Goal: Information Seeking & Learning: Learn about a topic

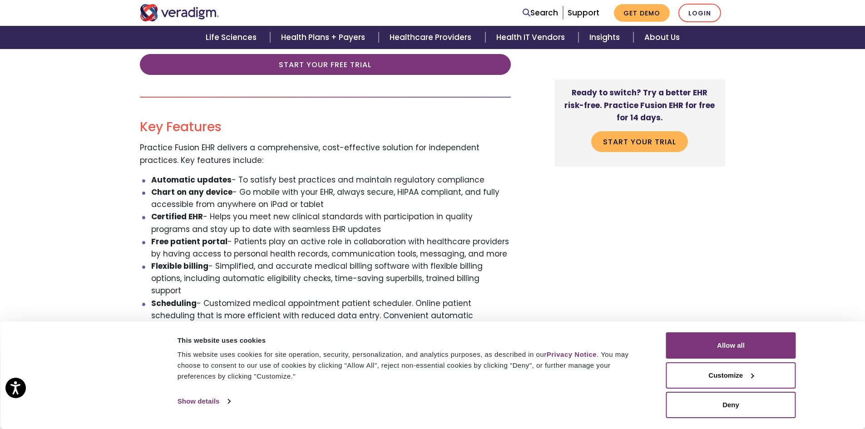
scroll to position [424, 0]
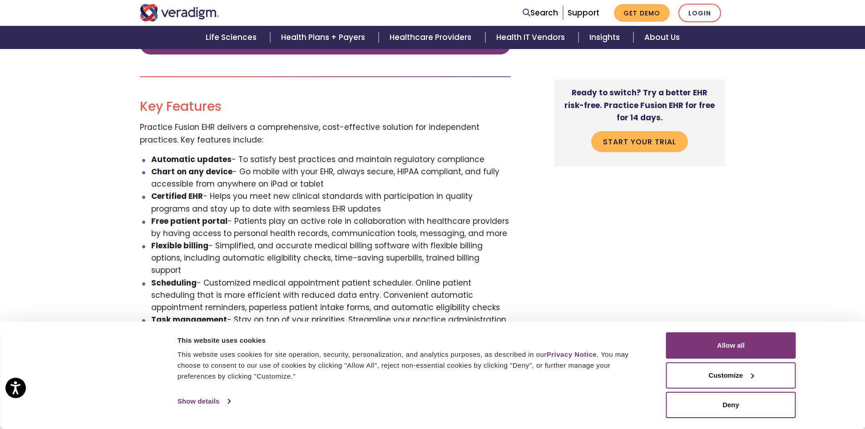
drag, startPoint x: 237, startPoint y: 158, endPoint x: 330, endPoint y: 183, distance: 95.9
click at [330, 183] on ul "Automatic updates - To satisfy best practices and maintain regulatory complianc…" at bounding box center [325, 245] width 371 height 185
drag, startPoint x: 209, startPoint y: 197, endPoint x: 421, endPoint y: 207, distance: 211.8
click at [421, 207] on li "Certified EHR - Helps you meet new clinical standards with participation in qua…" at bounding box center [331, 202] width 360 height 25
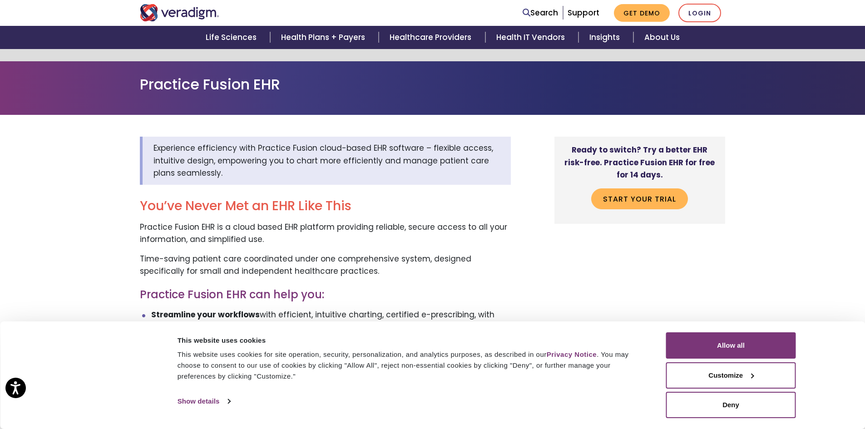
scroll to position [0, 0]
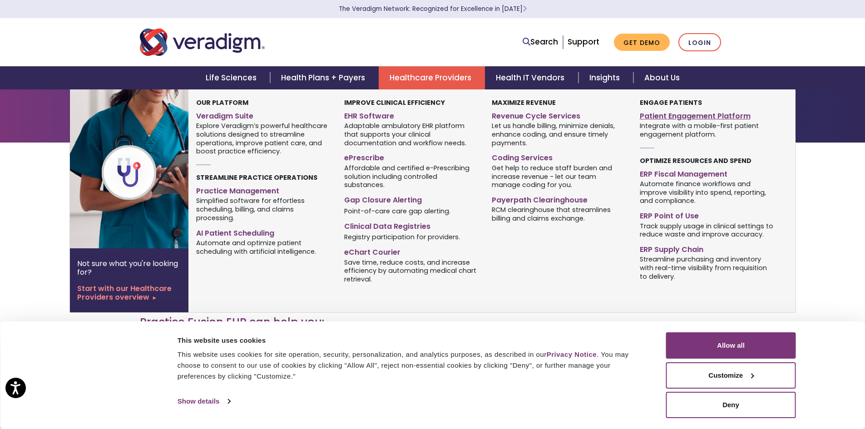
click at [649, 118] on link "Patient Engagement Platform" at bounding box center [707, 114] width 134 height 13
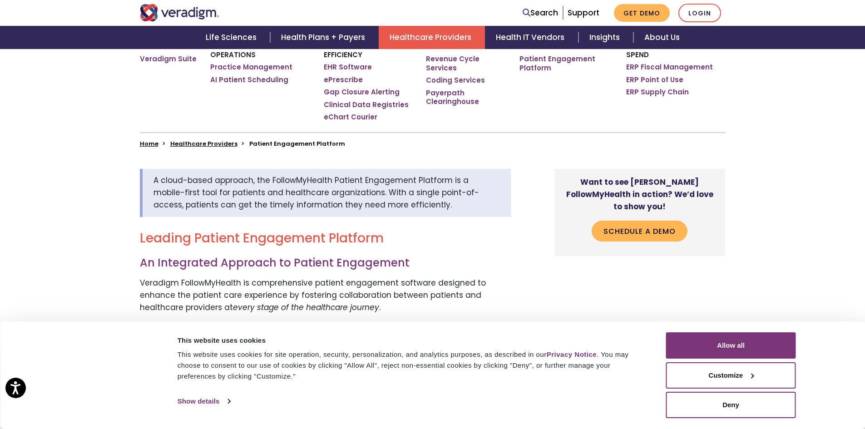
scroll to position [318, 0]
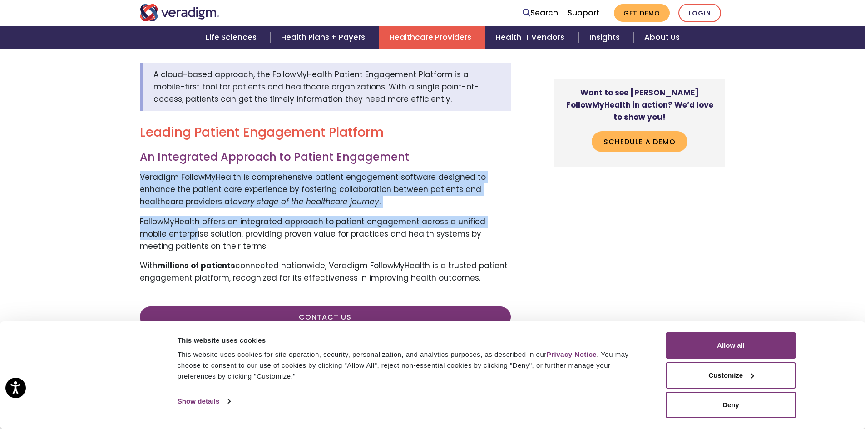
drag, startPoint x: 138, startPoint y: 177, endPoint x: 168, endPoint y: 229, distance: 60.4
click at [168, 229] on p "FollowMyHealth offers an integrated approach to patient engagement across a uni…" at bounding box center [325, 234] width 371 height 37
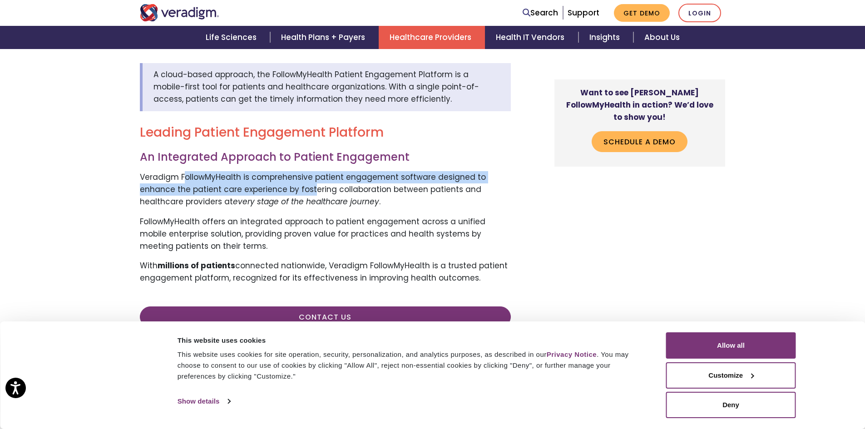
drag, startPoint x: 185, startPoint y: 179, endPoint x: 309, endPoint y: 185, distance: 124.1
click at [309, 185] on p "Veradigm FollowMyHealth is comprehensive patient engagement software designed t…" at bounding box center [325, 189] width 371 height 37
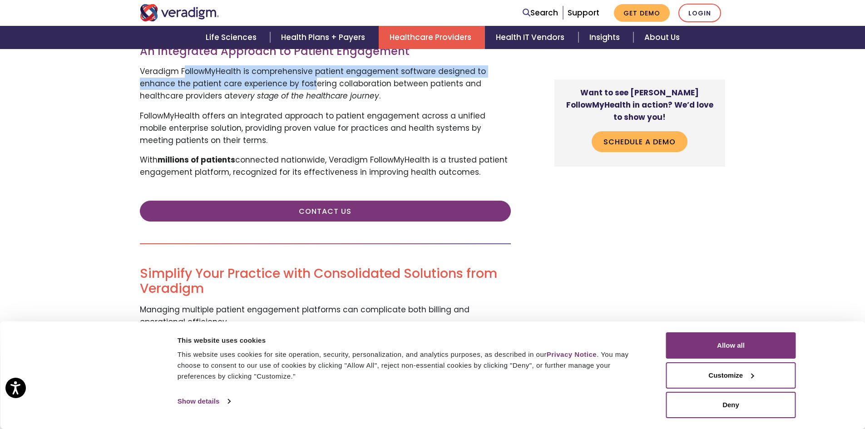
scroll to position [530, 0]
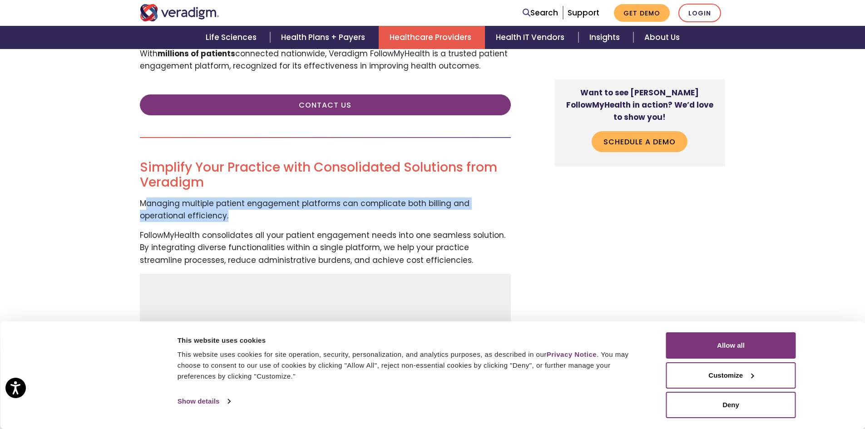
drag, startPoint x: 194, startPoint y: 212, endPoint x: 205, endPoint y: 214, distance: 11.0
click at [205, 214] on p "Managing multiple patient engagement platforms can complicate both billing and …" at bounding box center [325, 209] width 371 height 25
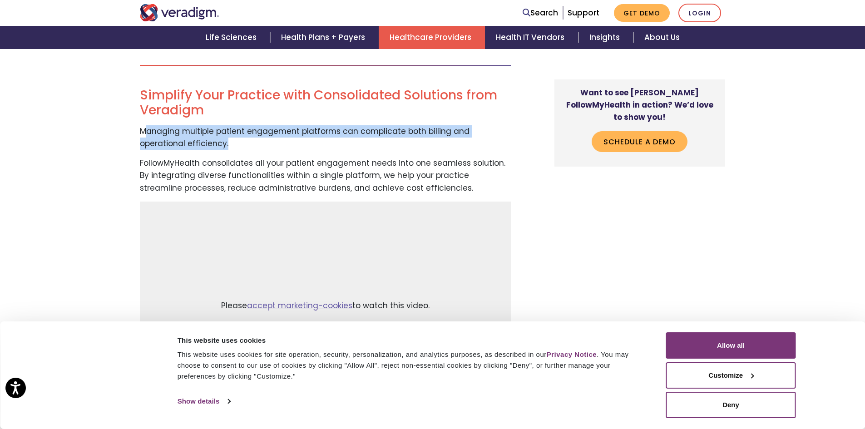
scroll to position [636, 0]
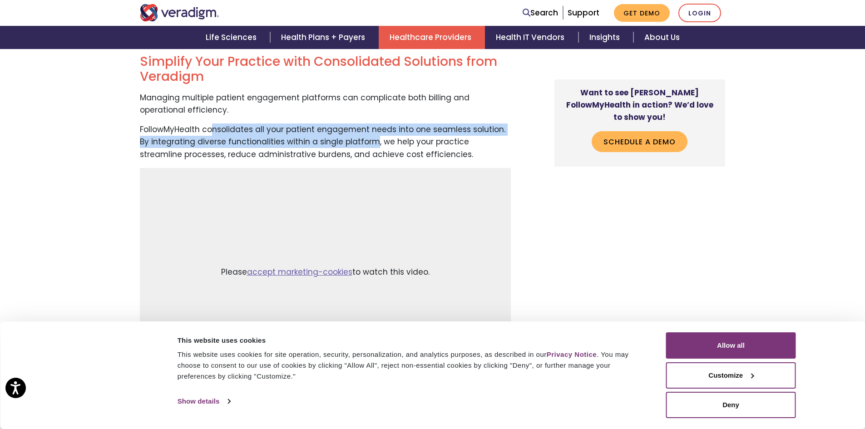
drag, startPoint x: 233, startPoint y: 134, endPoint x: 361, endPoint y: 143, distance: 128.4
click at [361, 143] on p "FollowMyHealth consolidates all your patient engagement needs into one seamless…" at bounding box center [325, 141] width 371 height 37
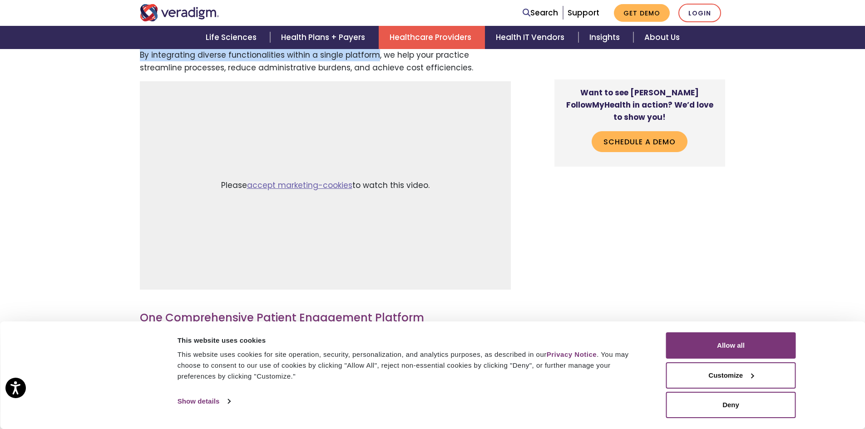
scroll to position [741, 0]
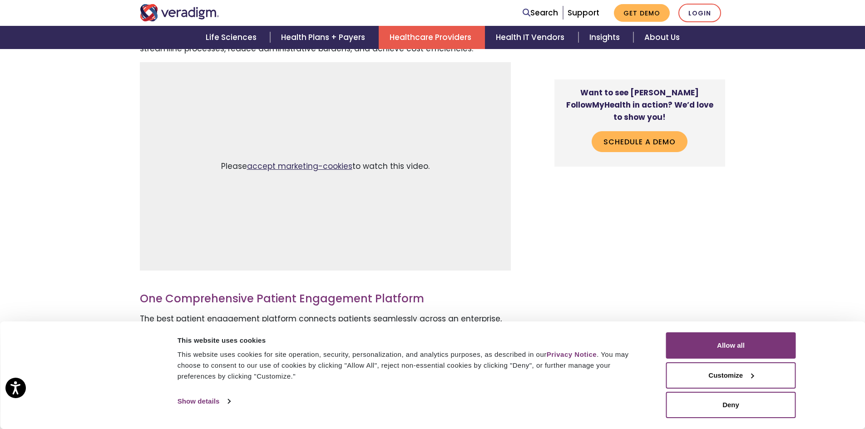
click at [316, 168] on link "accept marketing-cookies" at bounding box center [299, 166] width 105 height 11
click at [844, 359] on div "Consent Details [#IABV2SETTINGS#] About This website uses cookies This website …" at bounding box center [432, 375] width 865 height 108
click at [681, 379] on button "Customize" at bounding box center [731, 375] width 130 height 26
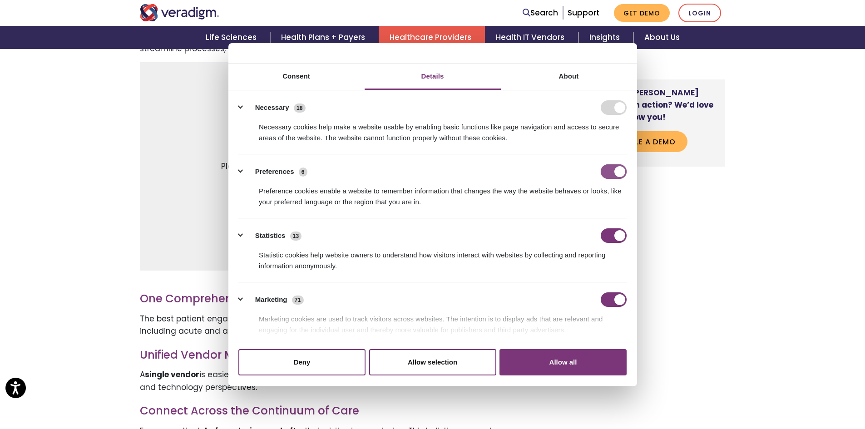
click at [611, 167] on input "Preferences" at bounding box center [614, 171] width 26 height 15
checkbox input "false"
click at [610, 239] on input "Statistics" at bounding box center [614, 235] width 26 height 15
checkbox input "false"
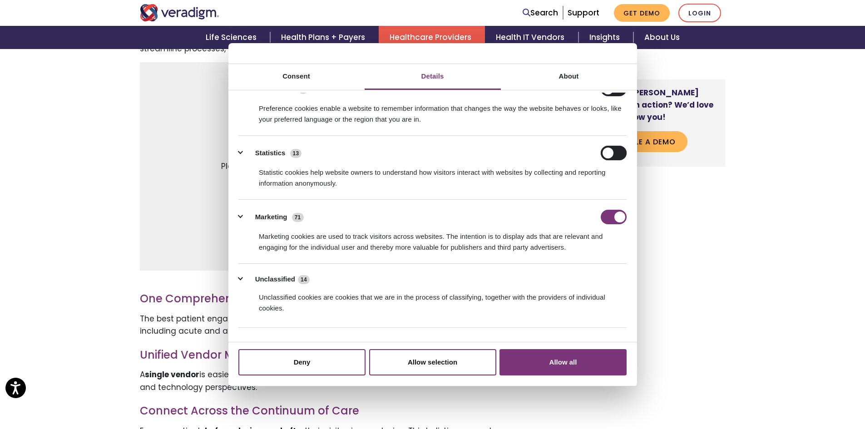
scroll to position [100, 0]
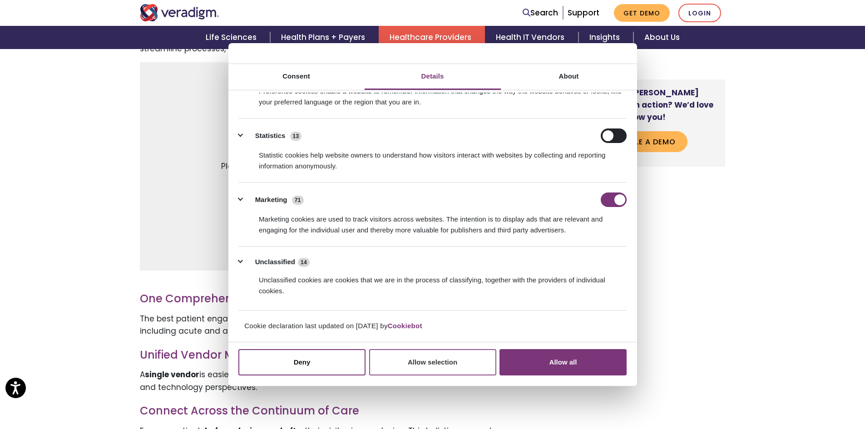
click at [454, 364] on button "Allow selection" at bounding box center [432, 362] width 127 height 26
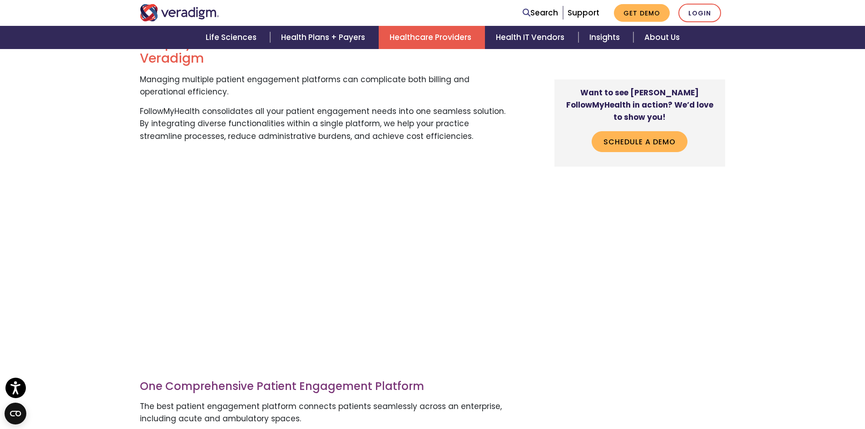
scroll to position [636, 0]
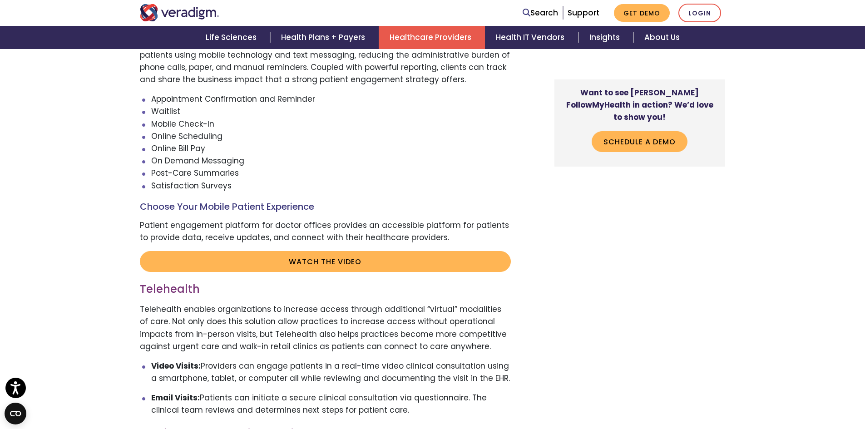
scroll to position [1695, 0]
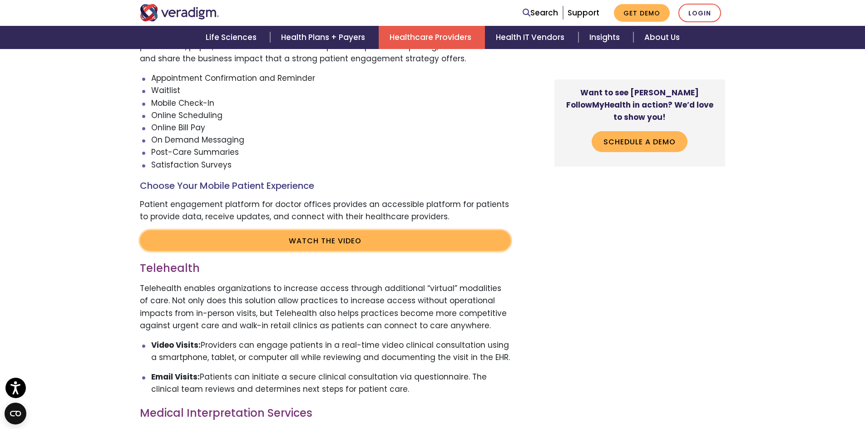
click at [343, 236] on link "Watch the video" at bounding box center [325, 240] width 371 height 21
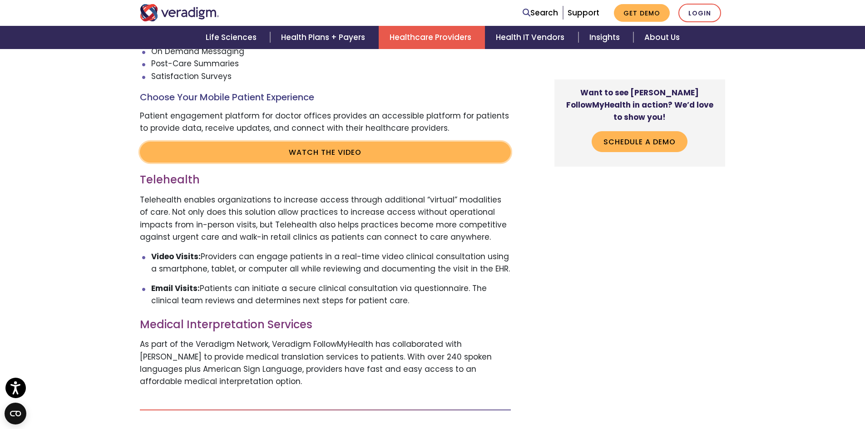
scroll to position [1801, 0]
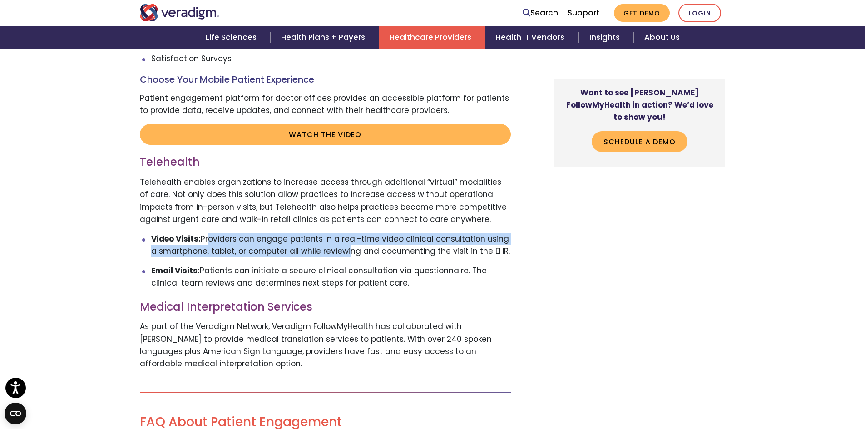
drag, startPoint x: 206, startPoint y: 241, endPoint x: 334, endPoint y: 249, distance: 128.7
click at [334, 249] on p "Video Visits: Providers can engage patients in a real-time video clinical consu…" at bounding box center [331, 245] width 360 height 25
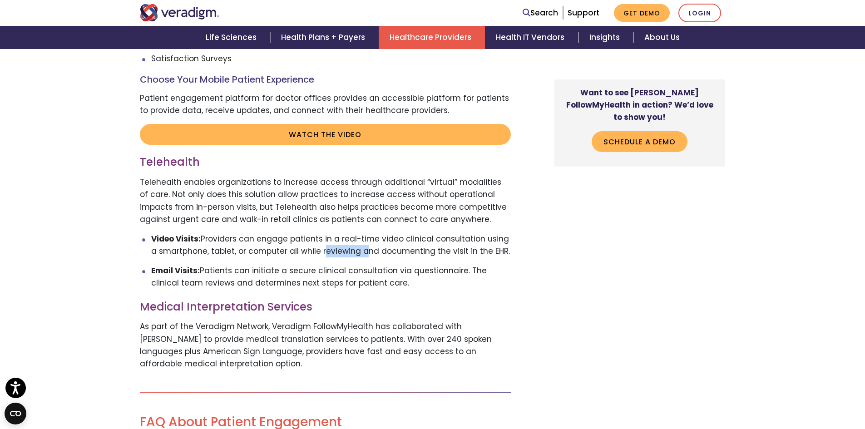
click at [335, 249] on p "Video Visits: Providers can engage patients in a real-time video clinical consu…" at bounding box center [331, 245] width 360 height 25
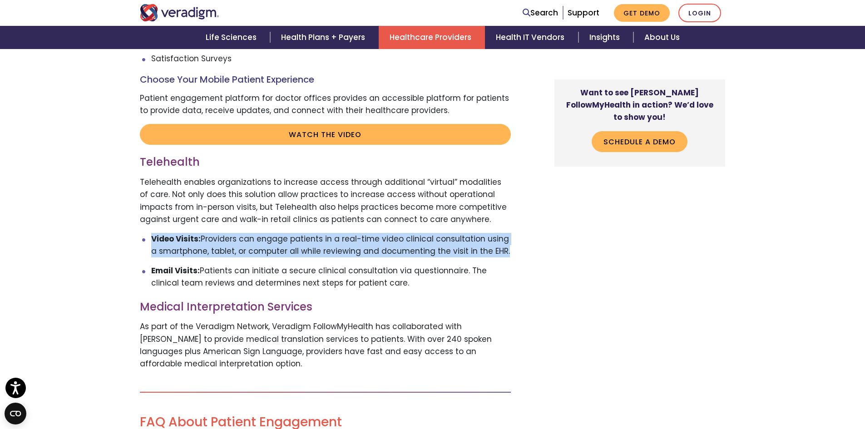
click at [335, 249] on p "Video Visits: Providers can engage patients in a real-time video clinical consu…" at bounding box center [331, 245] width 360 height 25
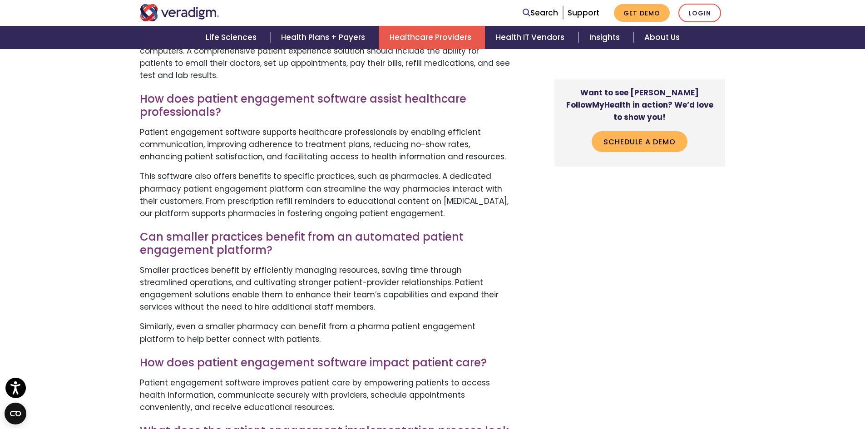
scroll to position [2437, 0]
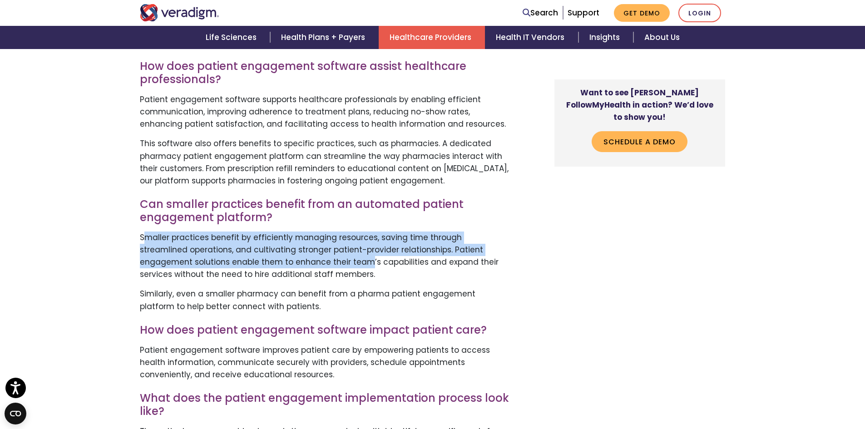
drag, startPoint x: 168, startPoint y: 238, endPoint x: 313, endPoint y: 268, distance: 147.5
click at [313, 268] on p "Smaller practices benefit by efficiently managing resources, saving time throug…" at bounding box center [325, 256] width 371 height 49
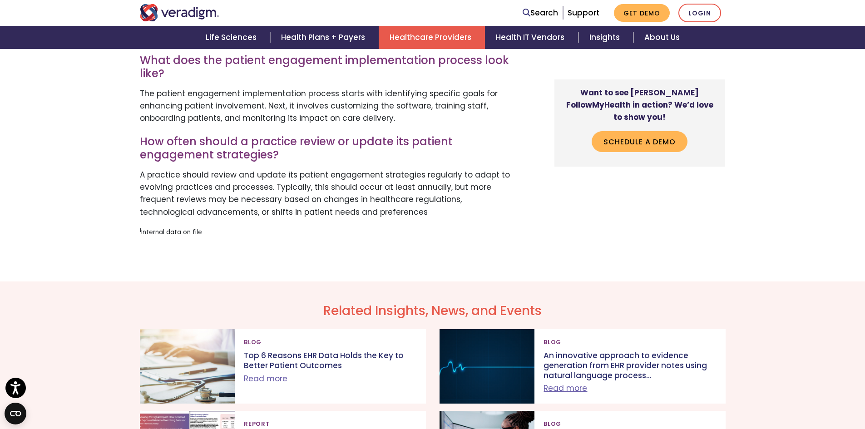
scroll to position [2754, 0]
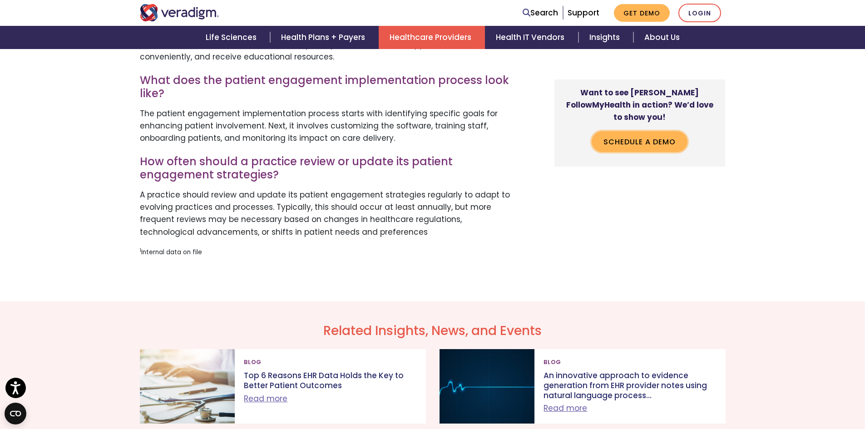
click at [653, 136] on link "Schedule a Demo" at bounding box center [640, 141] width 96 height 21
